Goal: Task Accomplishment & Management: Use online tool/utility

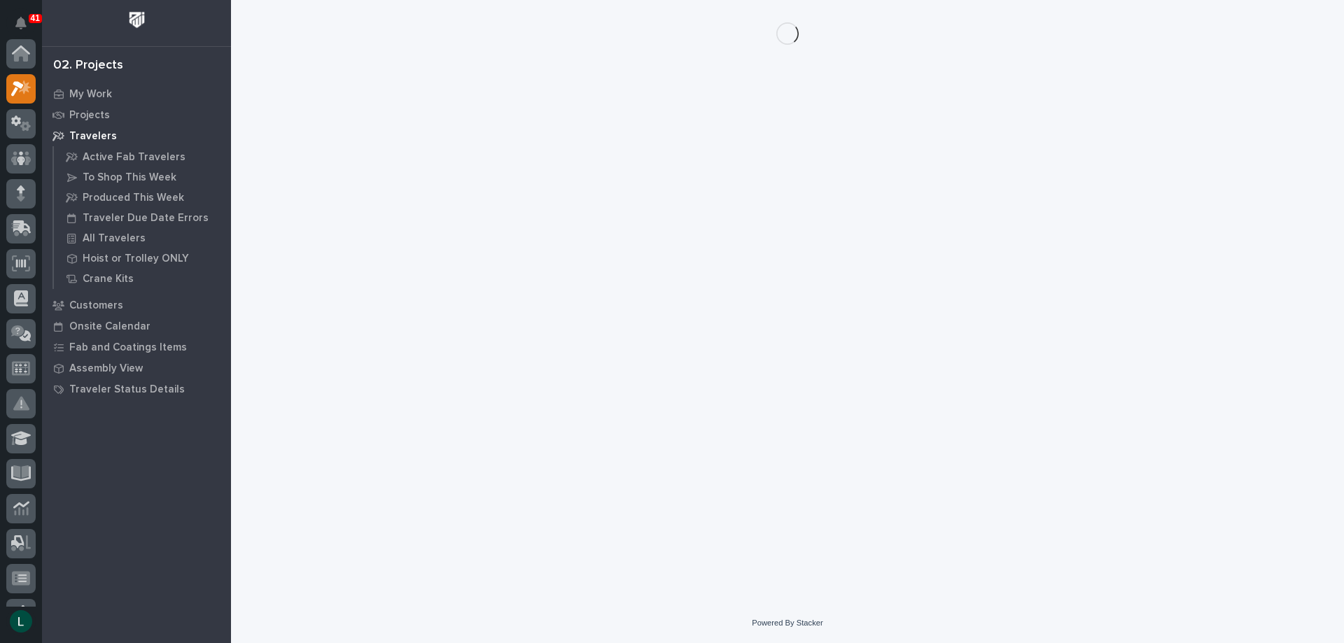
scroll to position [35, 0]
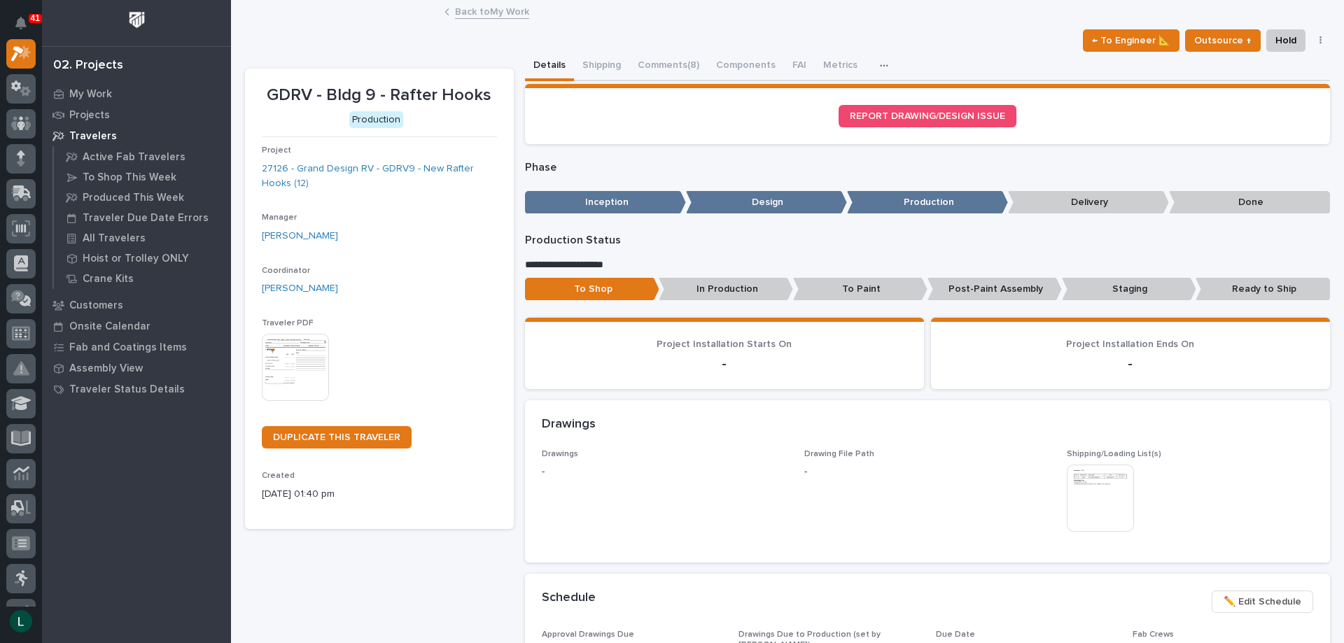
click at [44, 298] on link "Customers" at bounding box center [136, 305] width 189 height 21
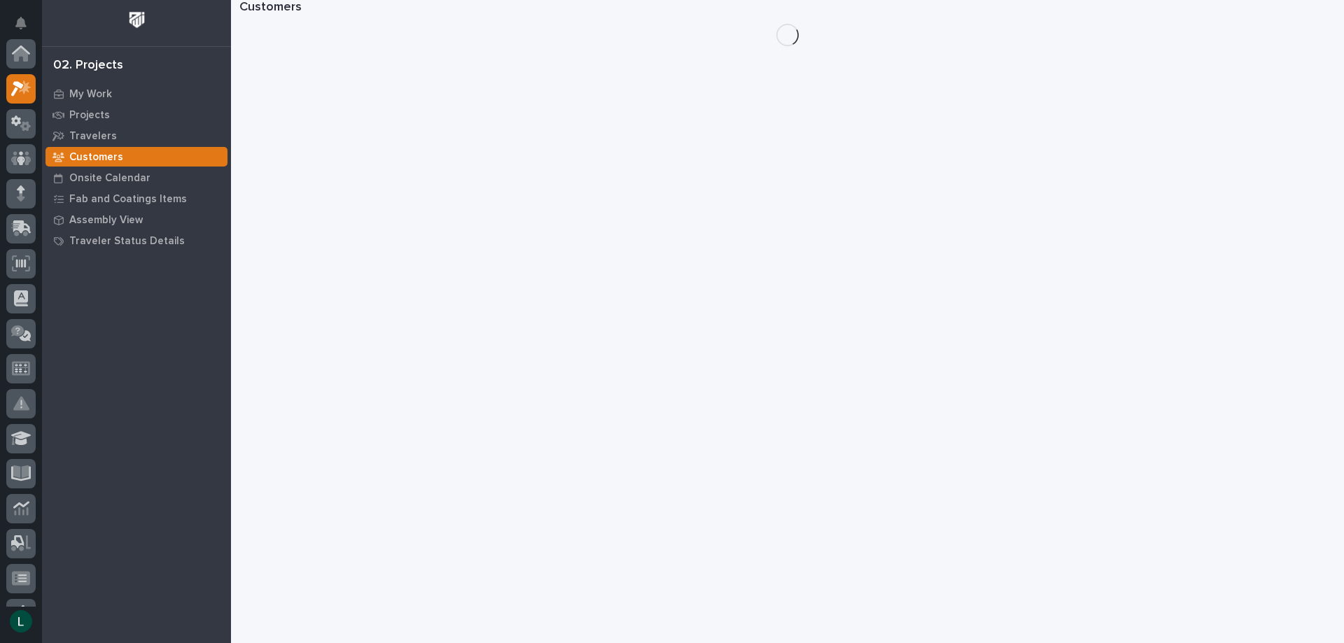
scroll to position [35, 0]
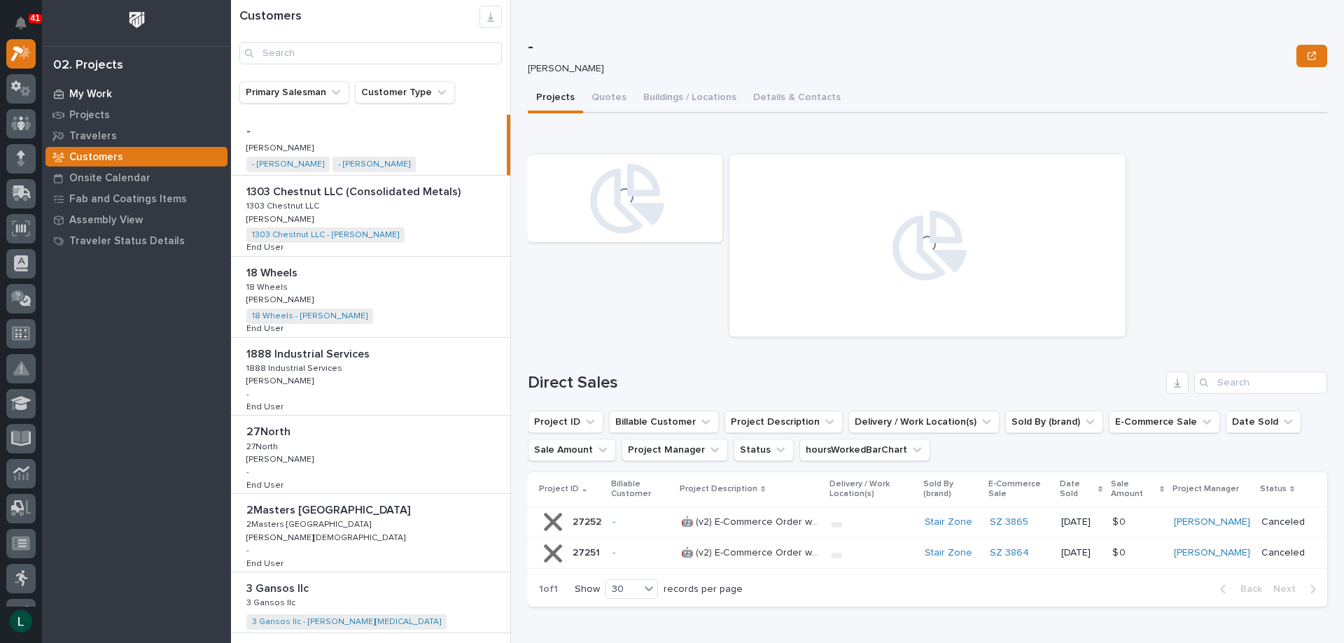
click at [96, 93] on p "My Work" at bounding box center [90, 94] width 43 height 13
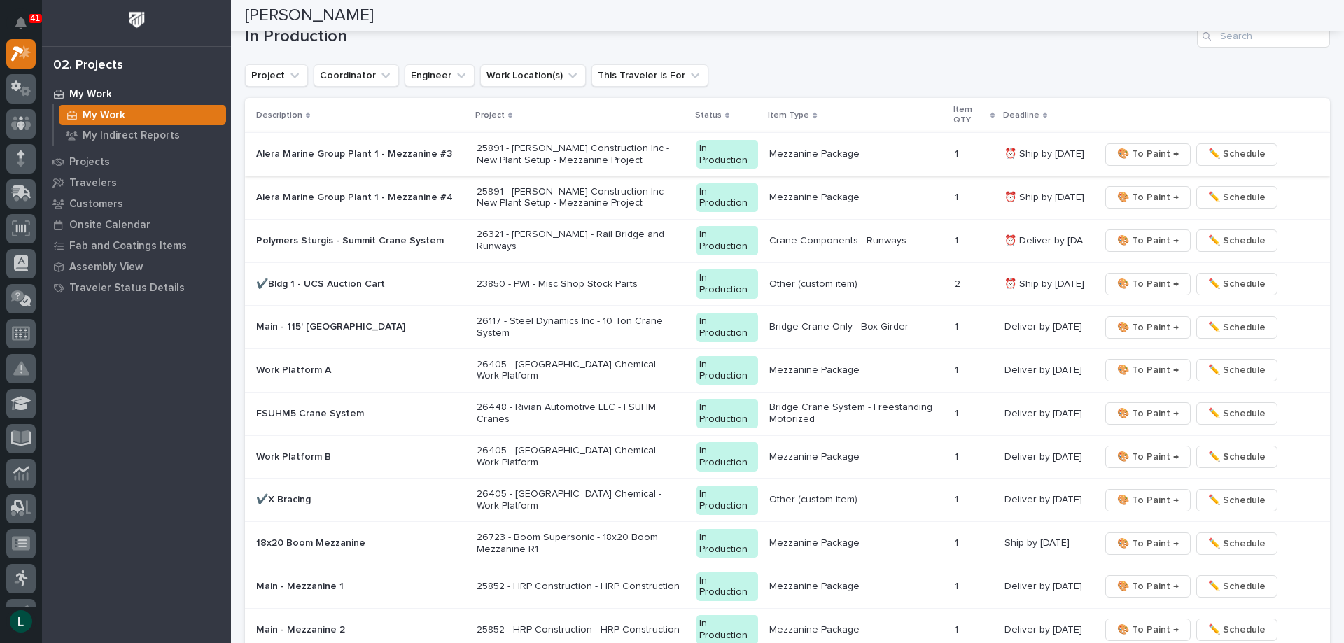
scroll to position [1330, 0]
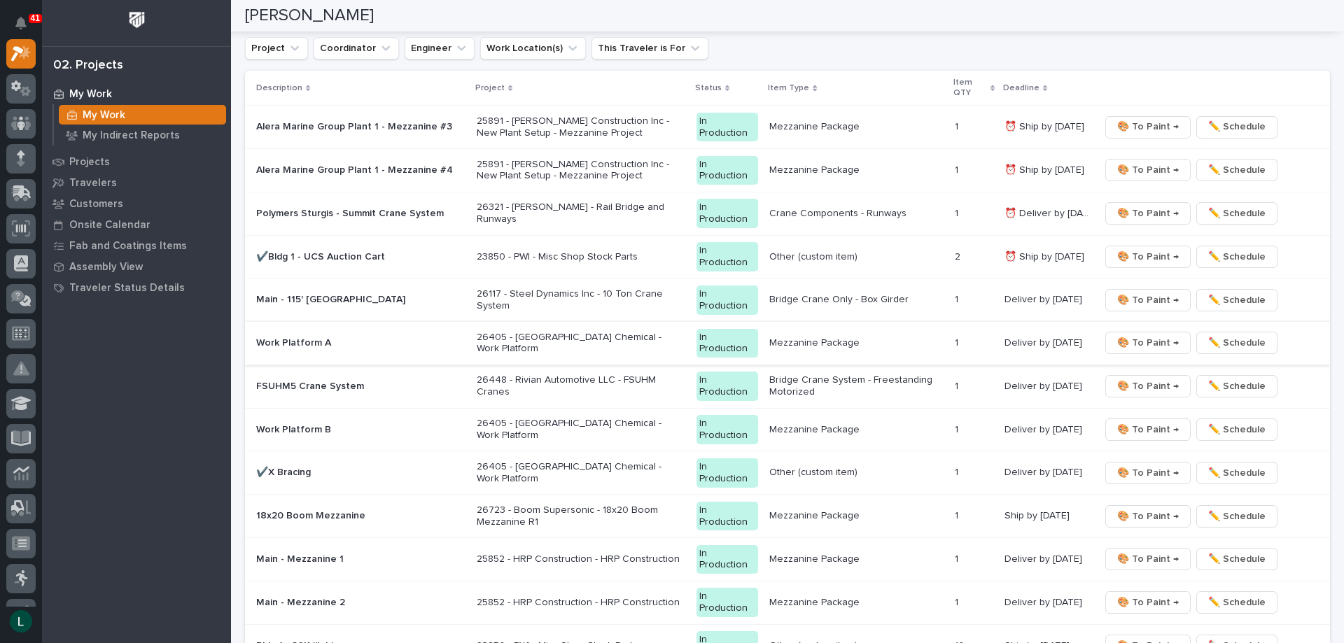
click at [1127, 338] on span "🎨 To Paint →" at bounding box center [1148, 343] width 62 height 17
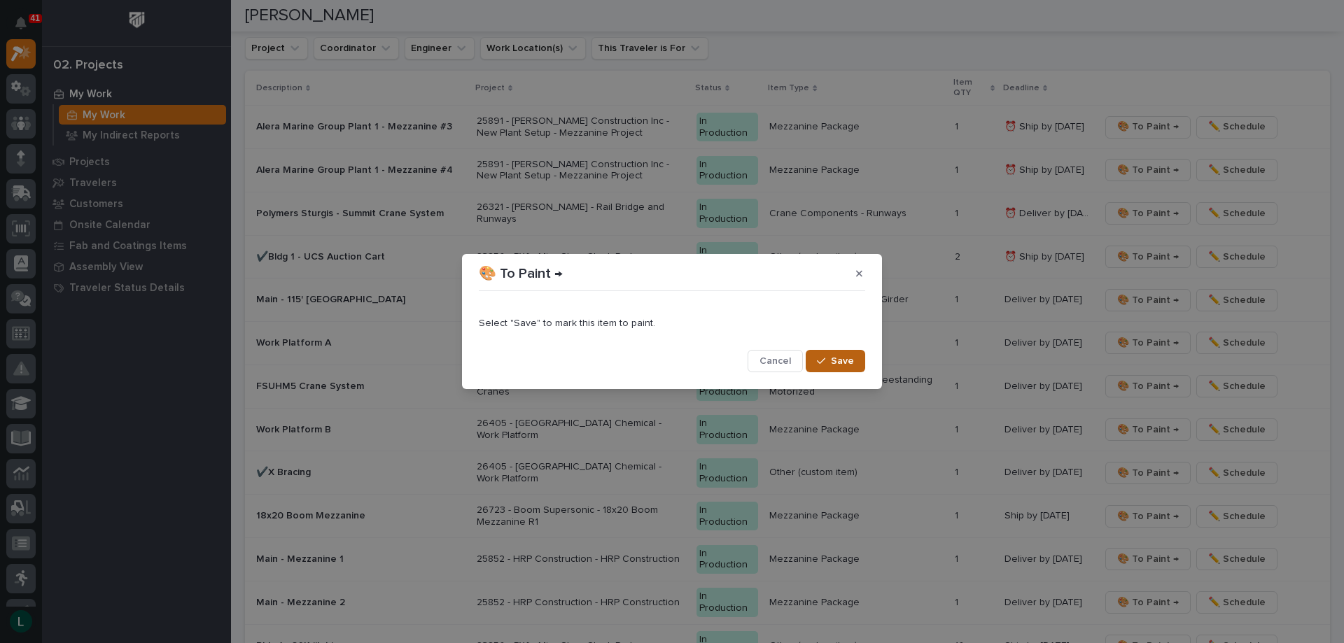
click at [815, 358] on button "Save" at bounding box center [836, 361] width 60 height 22
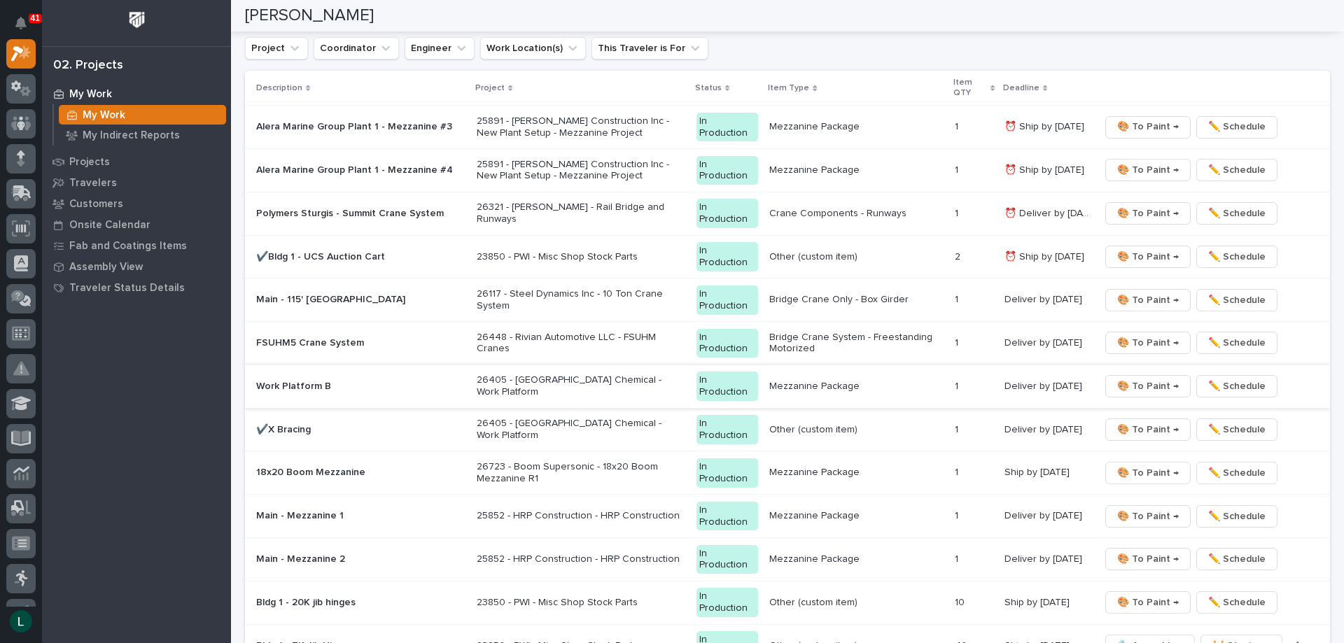
scroll to position [1308, 0]
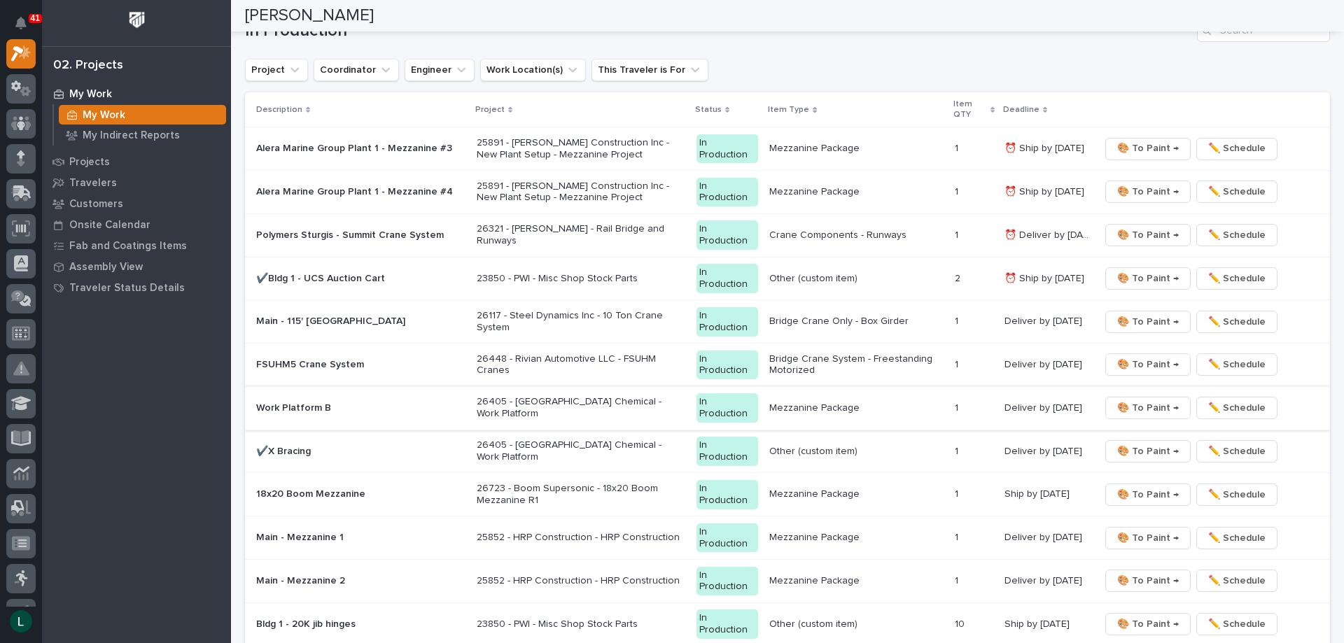
click at [1140, 410] on span "🎨 To Paint →" at bounding box center [1148, 408] width 62 height 17
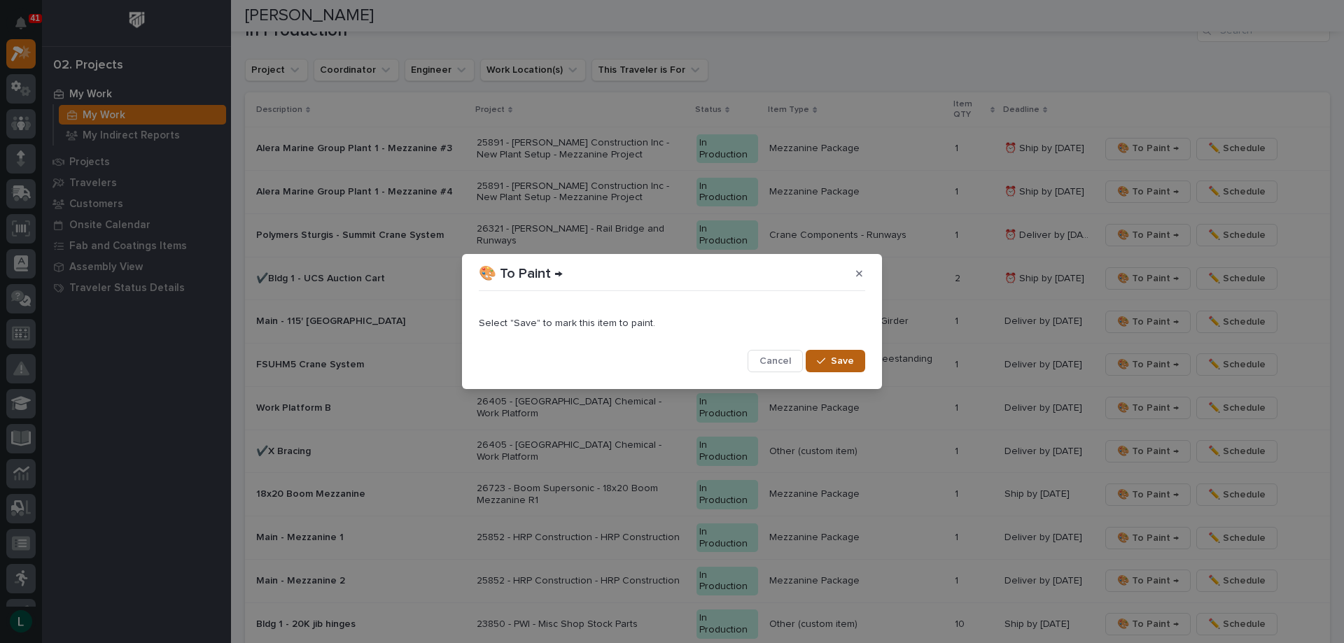
click at [834, 362] on span "Save" at bounding box center [842, 361] width 23 height 13
